Goal: Information Seeking & Learning: Learn about a topic

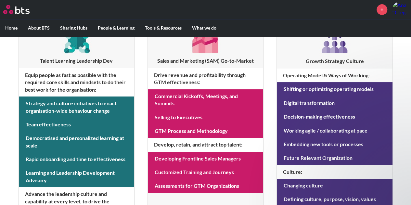
scroll to position [140, 0]
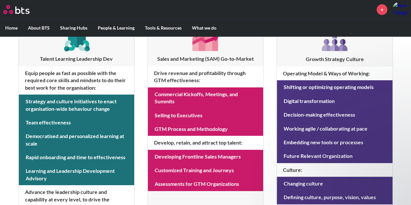
click at [6, 108] on div "MENU + Home About BTS Who we are How we work: Policies, Toolkits and Guidance I…" at bounding box center [205, 138] width 411 height 556
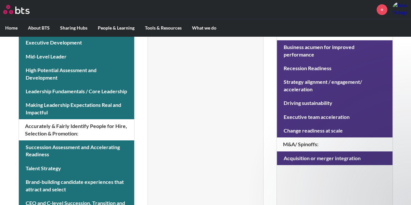
scroll to position [350, 0]
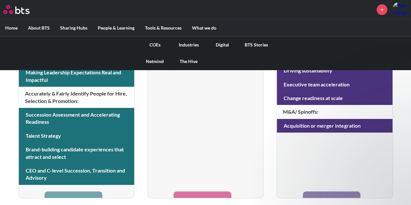
click at [151, 43] on link "COEs" at bounding box center [155, 44] width 34 height 17
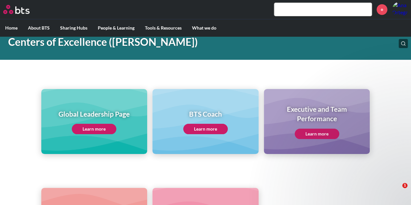
scroll to position [37, 0]
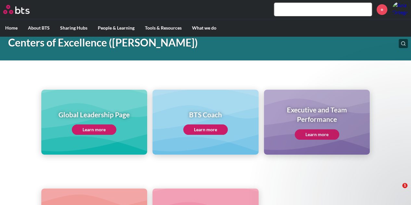
click at [99, 127] on link "Learn more" at bounding box center [94, 129] width 44 height 10
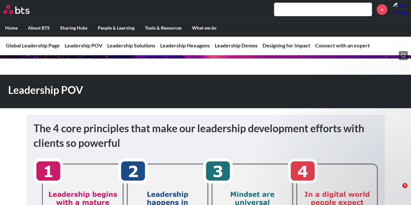
scroll to position [40, 0]
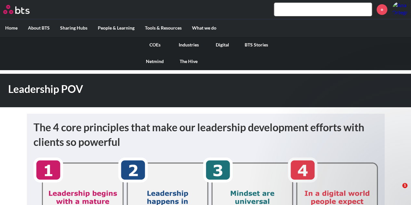
click at [156, 45] on link "COEs" at bounding box center [155, 44] width 34 height 17
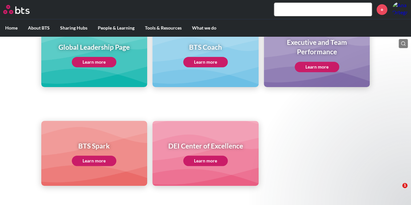
scroll to position [104, 0]
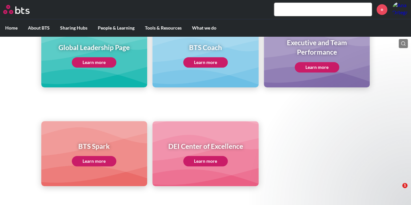
click at [98, 62] on link "Learn more" at bounding box center [94, 62] width 44 height 10
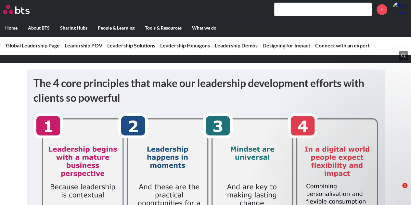
scroll to position [84, 0]
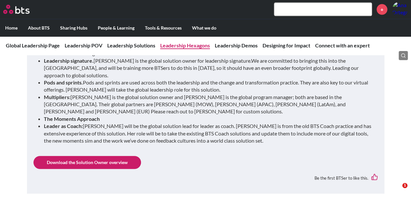
click at [199, 48] on link "Leadership Hexagons" at bounding box center [185, 45] width 50 height 6
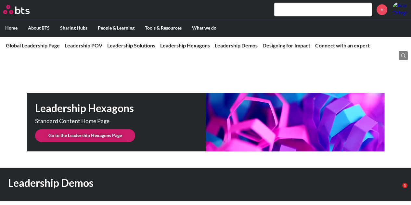
scroll to position [1633, 0]
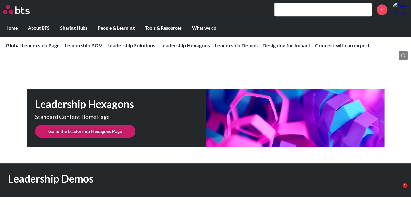
click at [106, 125] on link "Go to the Leadership Hexagons Page" at bounding box center [85, 131] width 100 height 13
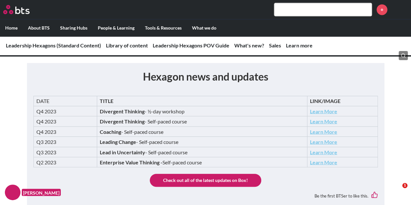
scroll to position [521, 0]
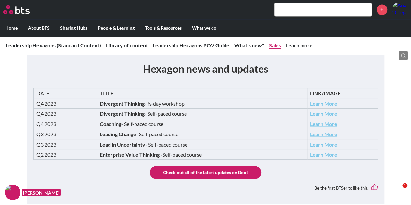
click at [272, 45] on link "Sales" at bounding box center [275, 45] width 12 height 6
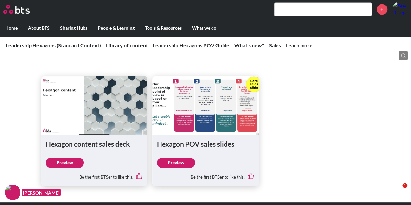
scroll to position [727, 0]
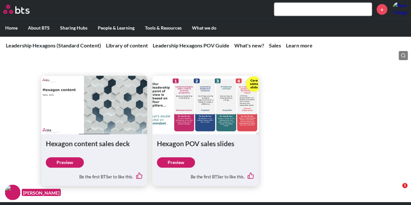
click at [72, 161] on link "Preview" at bounding box center [65, 162] width 38 height 10
